Goal: Check status

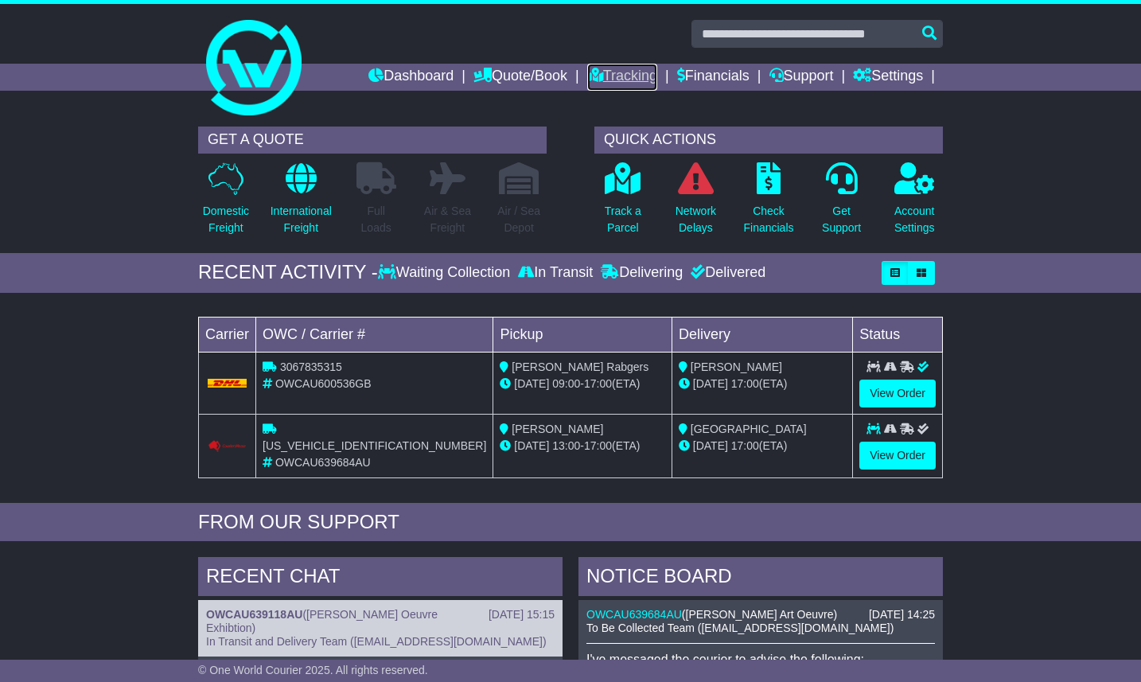
click at [627, 86] on link "Tracking" at bounding box center [622, 77] width 70 height 27
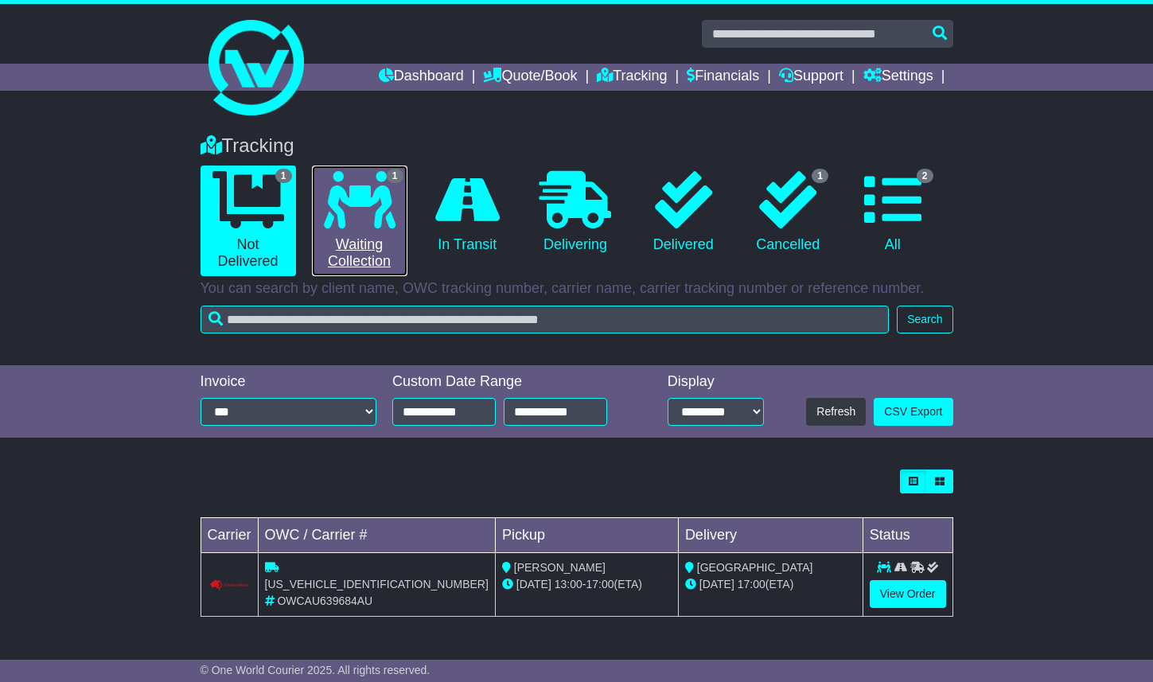
click at [397, 208] on link "1 Waiting Collection" at bounding box center [359, 221] width 95 height 111
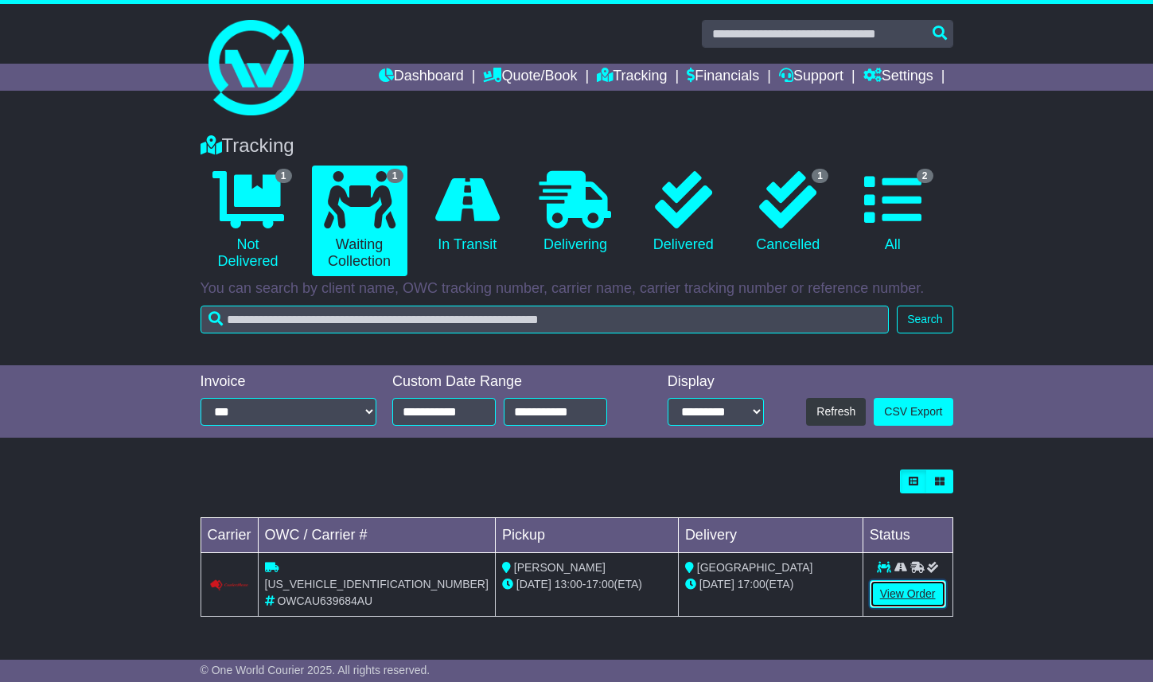
click at [902, 586] on link "View Order" at bounding box center [908, 594] width 76 height 28
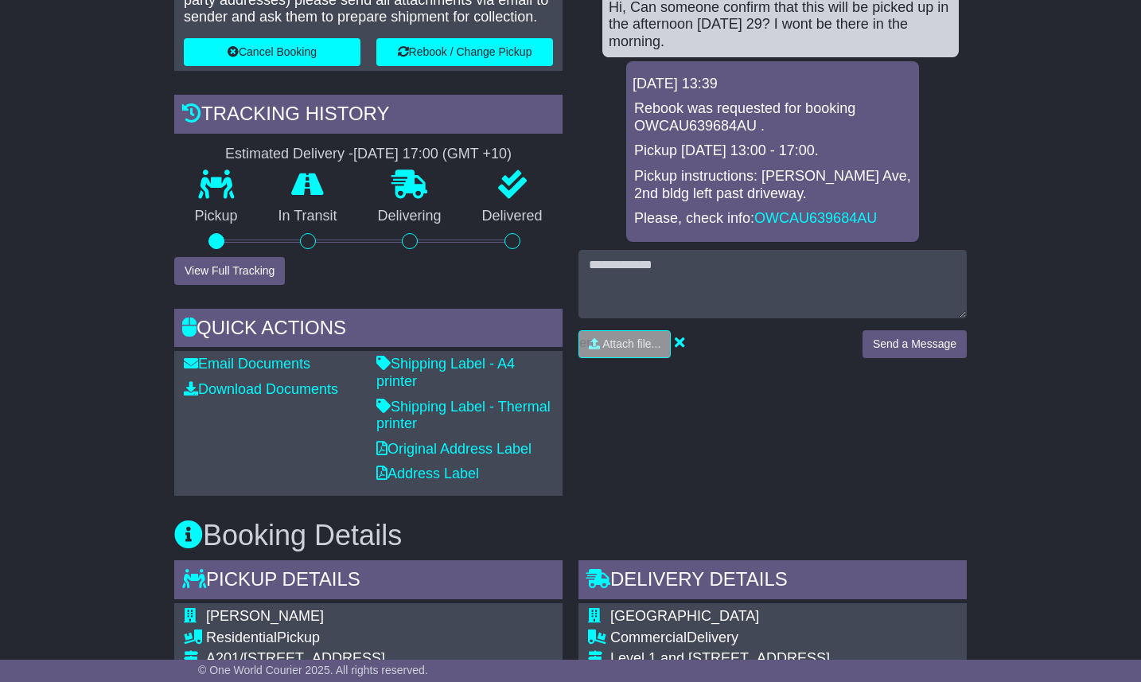
scroll to position [443, 0]
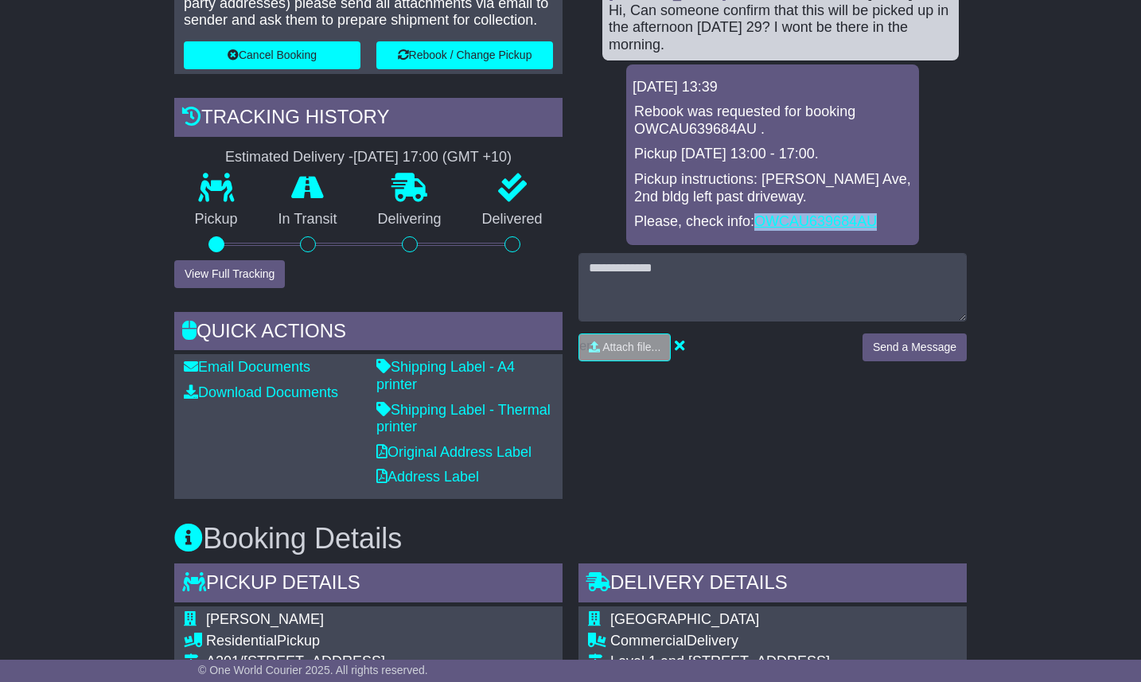
drag, startPoint x: 878, startPoint y: 216, endPoint x: 758, endPoint y: 216, distance: 119.4
click at [758, 216] on p "Please, check info: OWCAU639684AU" at bounding box center [772, 222] width 277 height 18
copy link "OWCAU639684AU"
